Goal: Find specific page/section

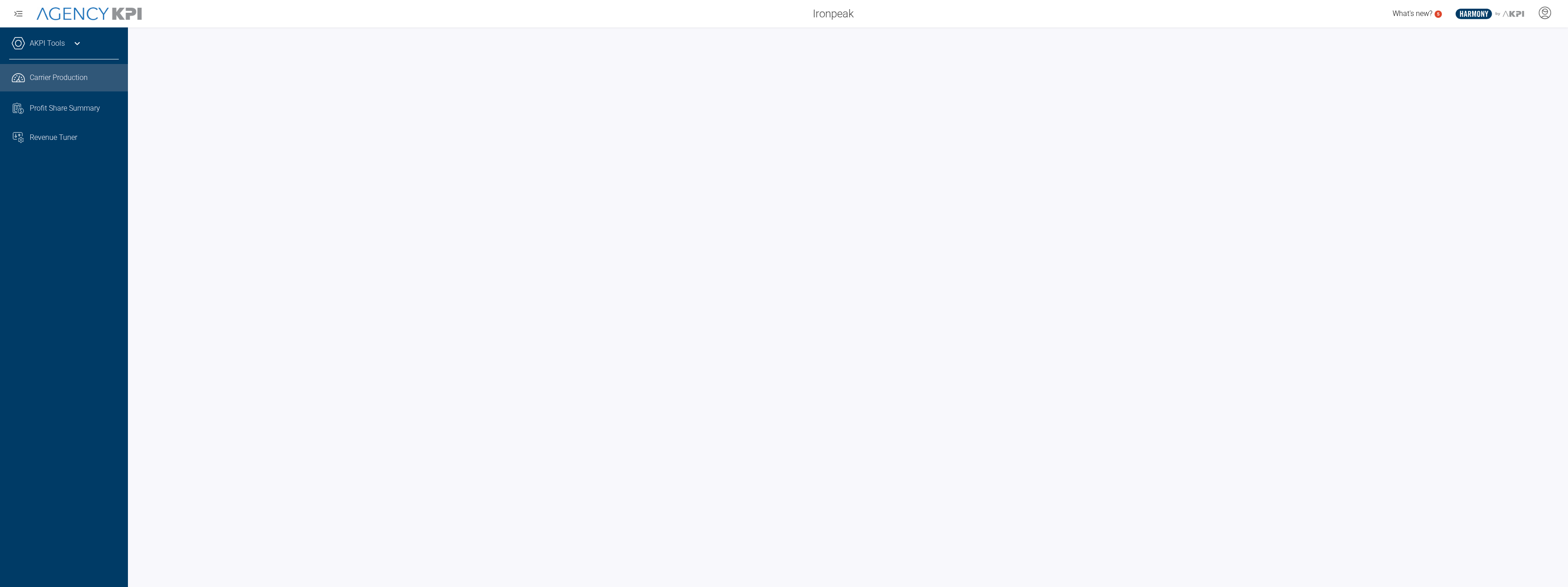
click at [72, 45] on icon at bounding box center [77, 43] width 11 height 11
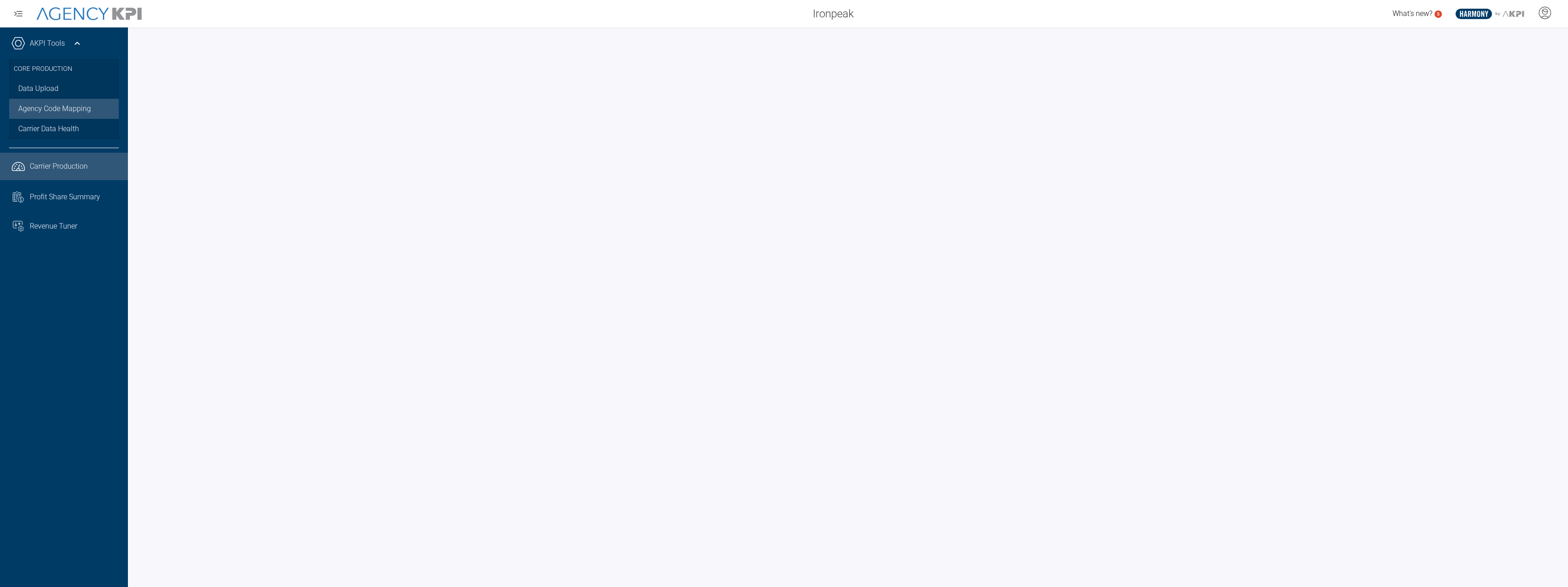
click at [59, 108] on link "Agency Code Mapping" at bounding box center [64, 109] width 110 height 20
